Goal: Find specific page/section: Find specific page/section

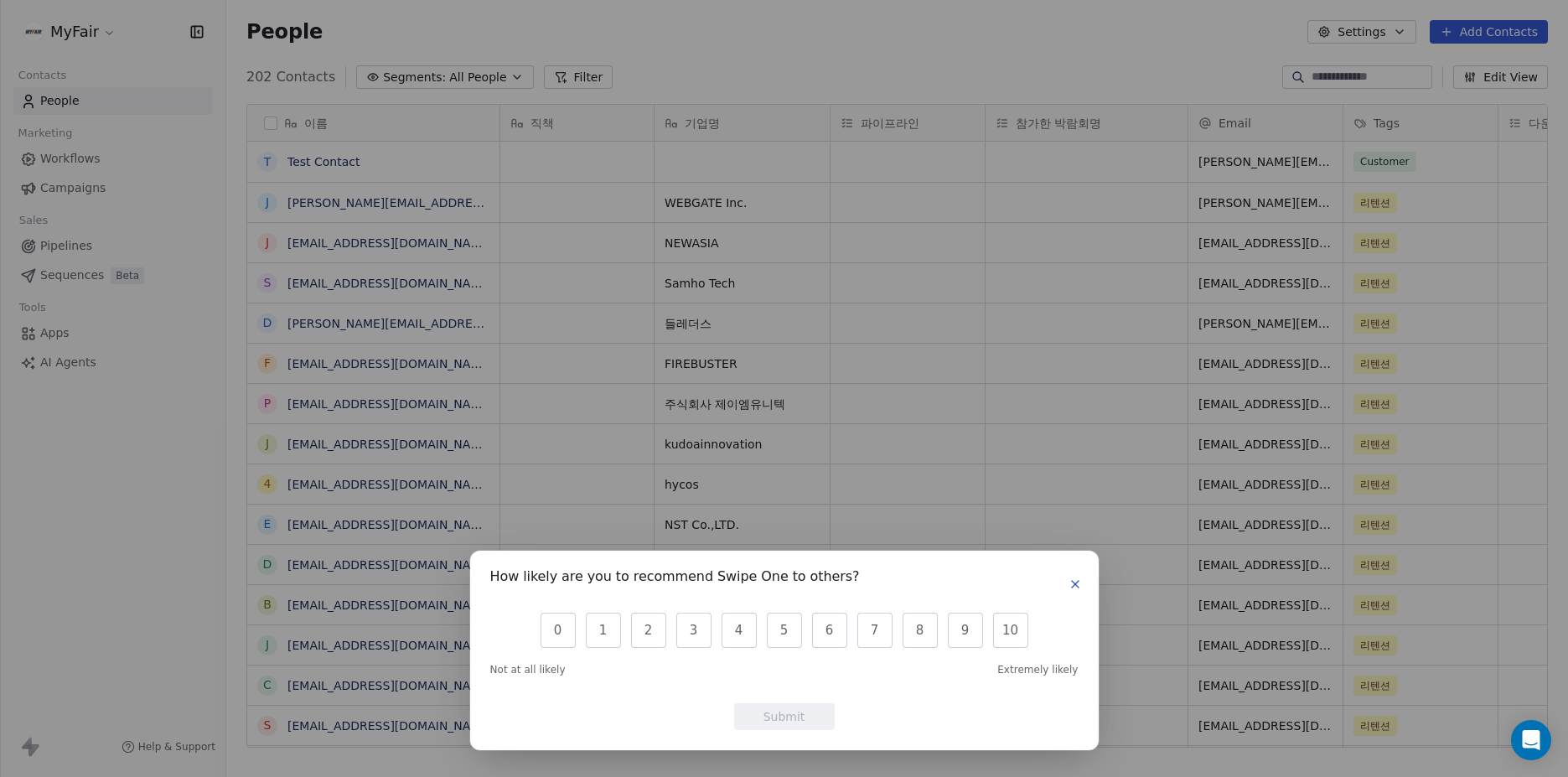
scroll to position [672, 1329]
click at [1085, 589] on div "How likely are you to recommend Swipe One to others? 0 1 2 3 4 5 6 7 8 9 10 Not…" at bounding box center [784, 650] width 629 height 200
click at [1075, 589] on icon "button" at bounding box center [1075, 584] width 13 height 13
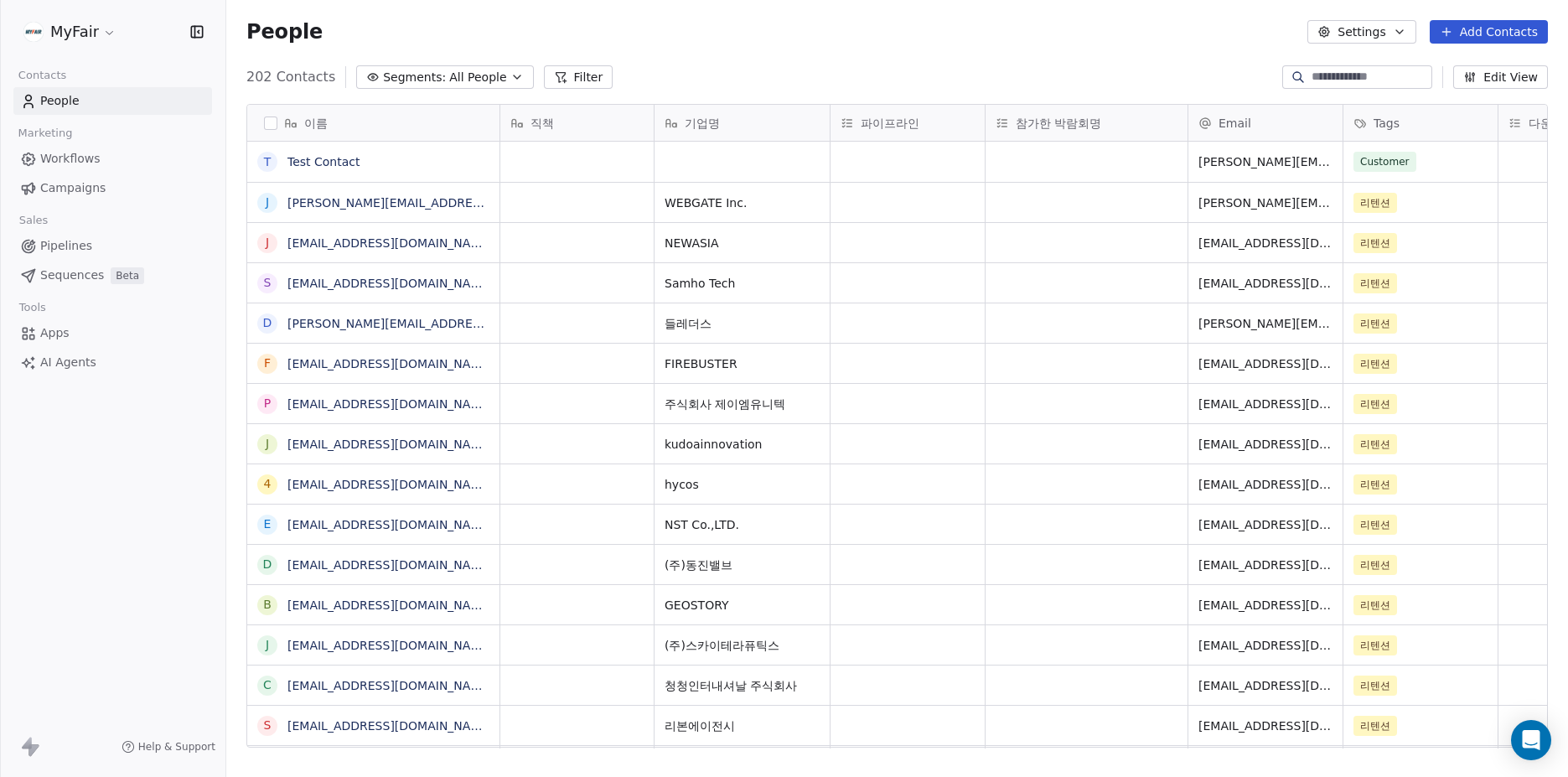
click at [828, 54] on div "People Settings Add Contacts" at bounding box center [897, 32] width 1342 height 64
click at [706, 32] on div "People Settings Add Contacts" at bounding box center [897, 32] width 1301 height 24
click at [78, 27] on html "MyFair Contacts People Marketing Workflows Campaigns Sales Pipelines Sequences …" at bounding box center [784, 388] width 1568 height 777
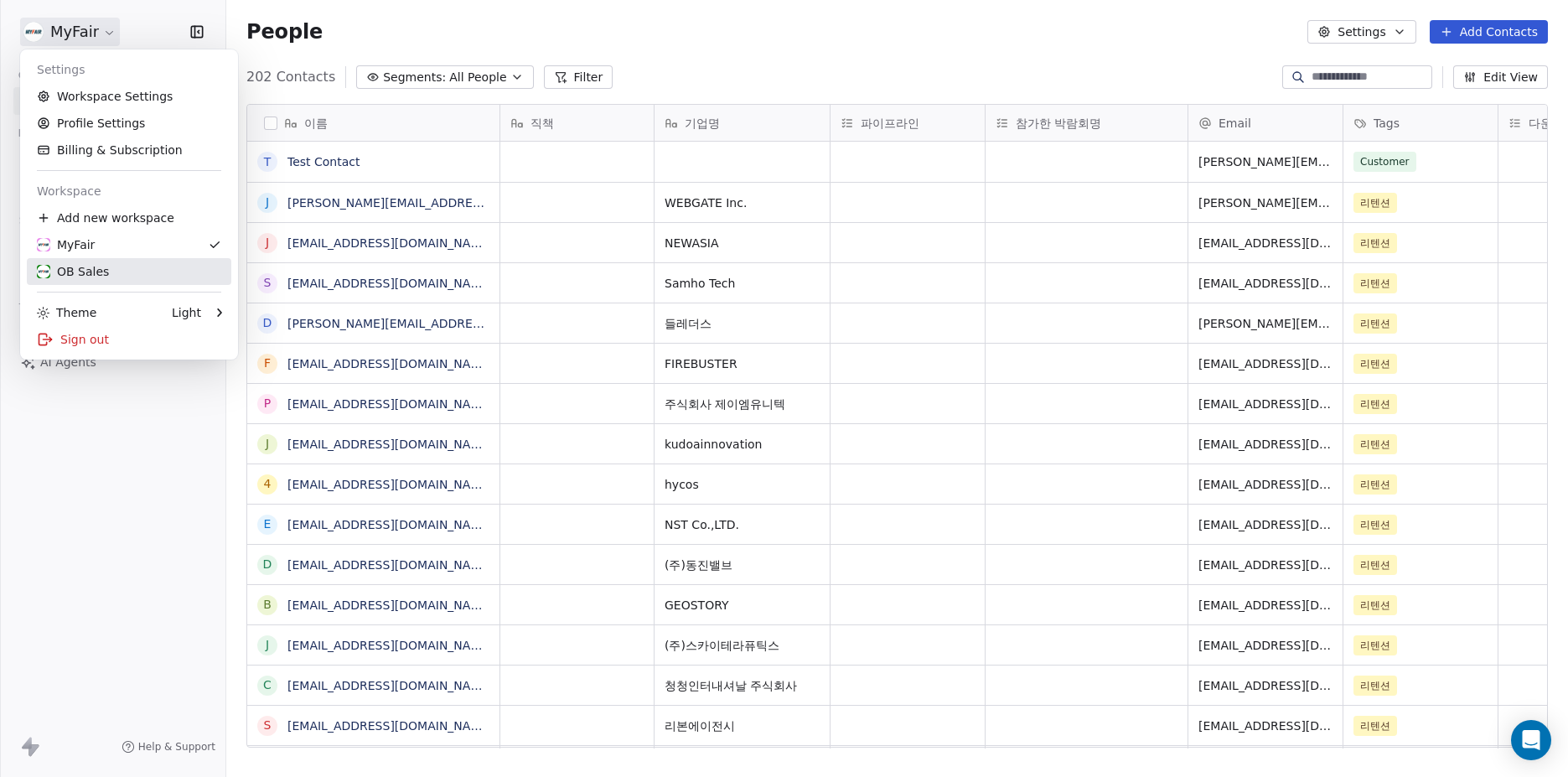
click at [82, 266] on div "OB Sales" at bounding box center [73, 271] width 72 height 17
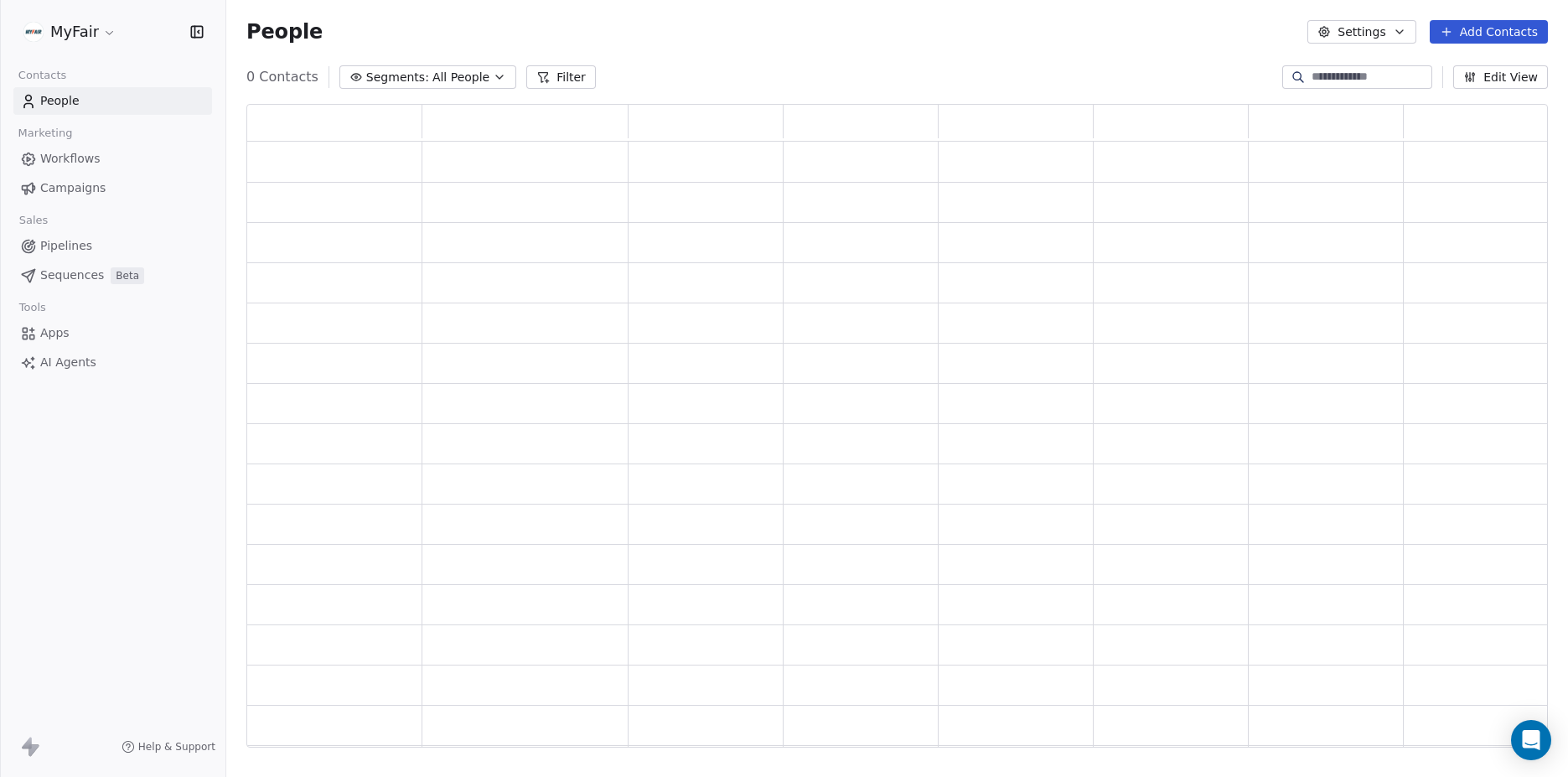
scroll to position [631, 1289]
click at [748, 43] on div "People Settings Add Contacts" at bounding box center [897, 32] width 1301 height 24
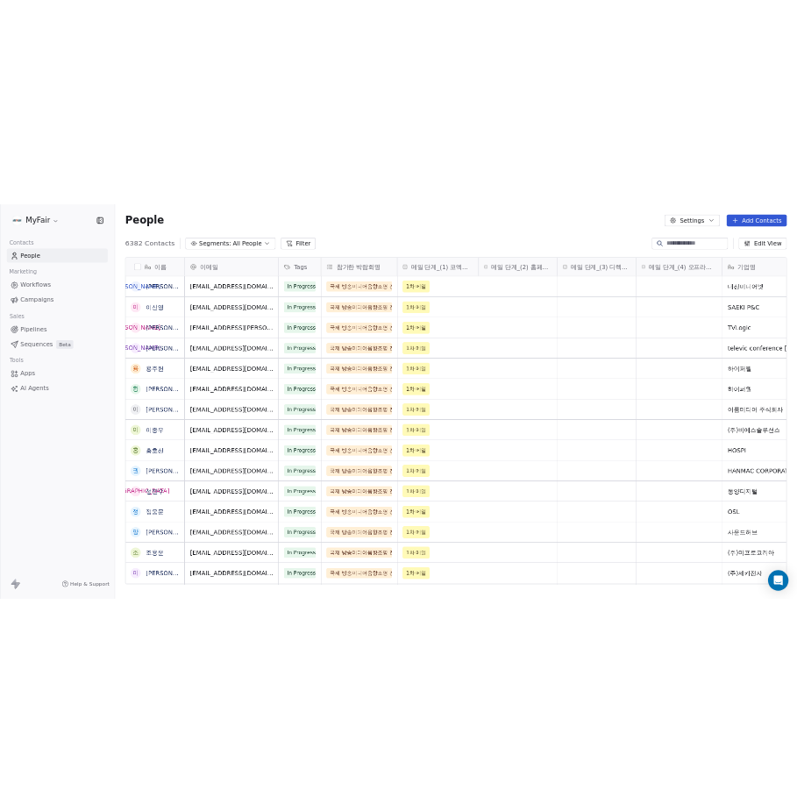
scroll to position [703, 1391]
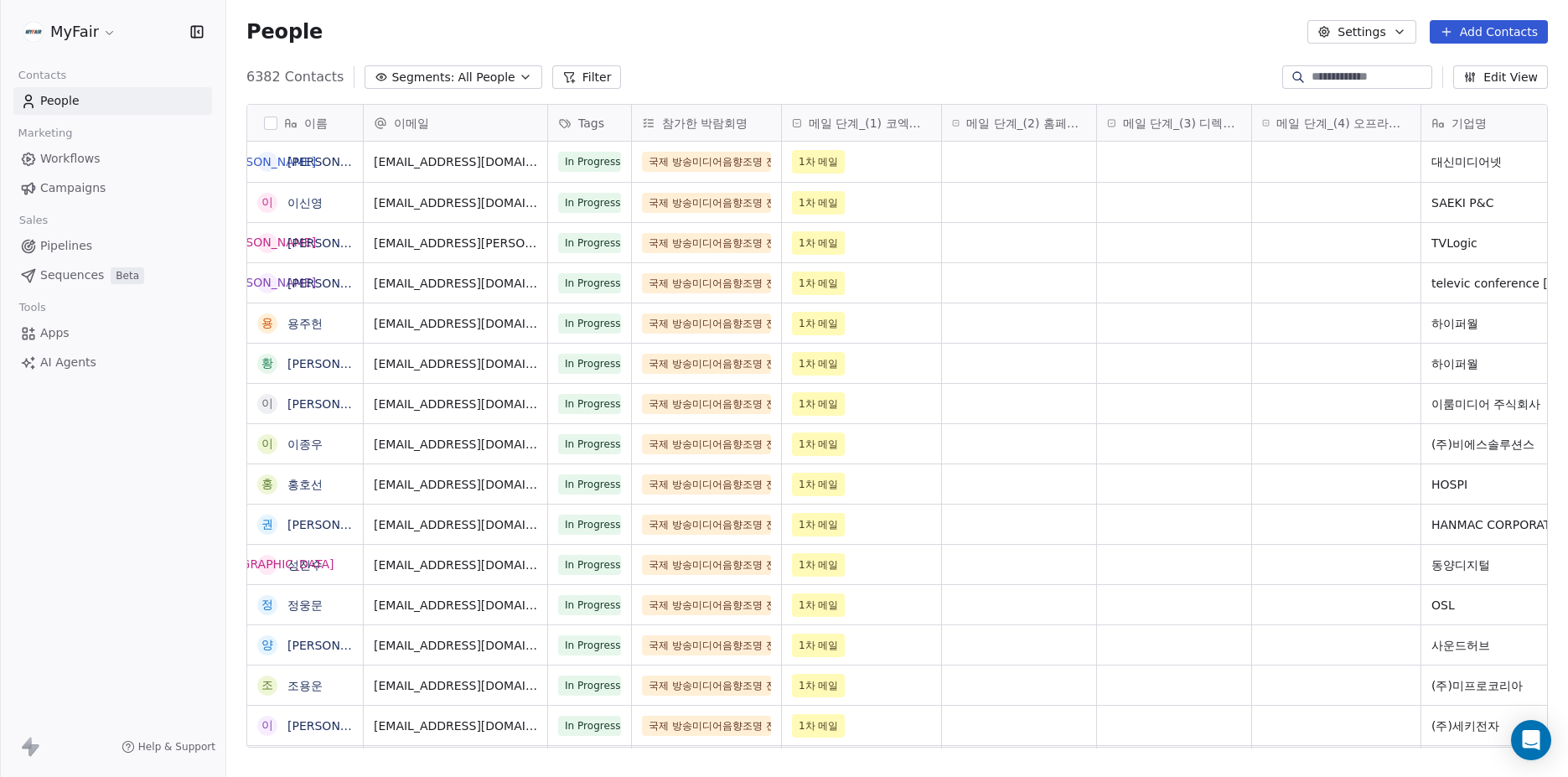
click at [62, 186] on span "Campaigns" at bounding box center [73, 188] width 65 height 17
